Goal: Task Accomplishment & Management: Manage account settings

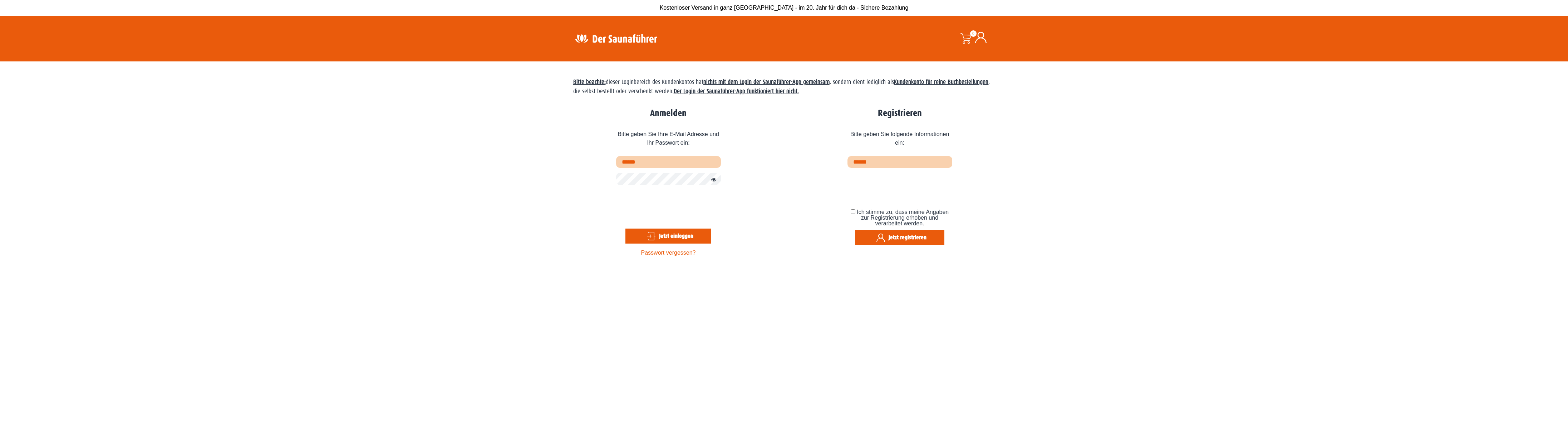
click at [647, 162] on input "text" at bounding box center [669, 162] width 105 height 12
type input "**********"
click at [660, 235] on button "Jetzt einloggen" at bounding box center [669, 236] width 86 height 15
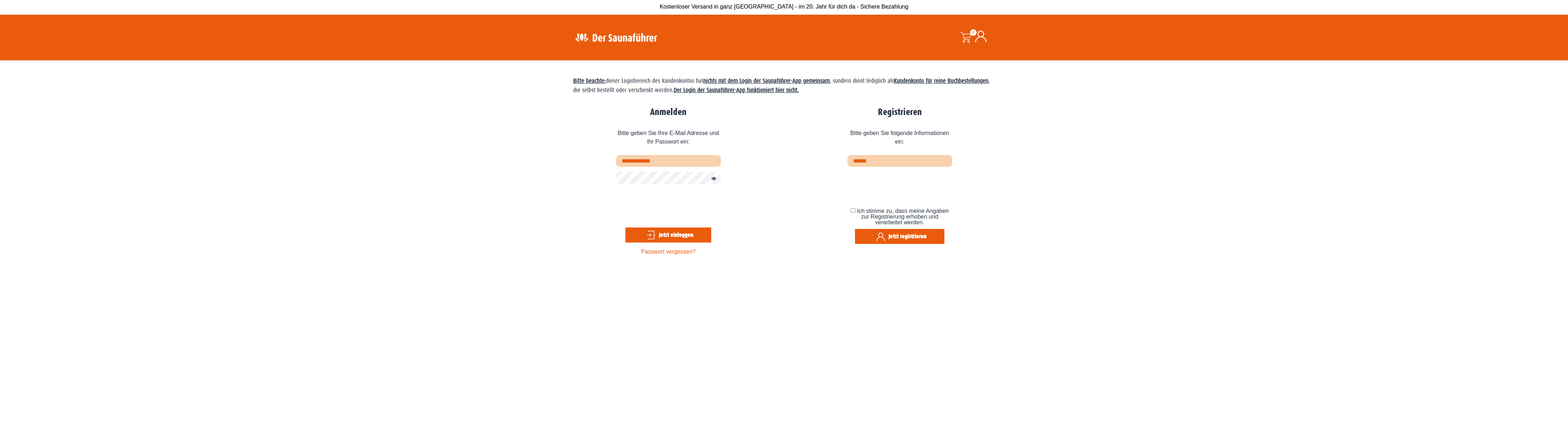
click at [666, 237] on button "Jetzt einloggen" at bounding box center [669, 235] width 86 height 15
click at [678, 239] on button "Jetzt einloggen" at bounding box center [669, 235] width 86 height 15
click at [716, 180] on button "Passwort anzeigen" at bounding box center [712, 179] width 10 height 9
click at [664, 236] on button "Jetzt einloggen" at bounding box center [669, 235] width 86 height 15
